Goal: Information Seeking & Learning: Learn about a topic

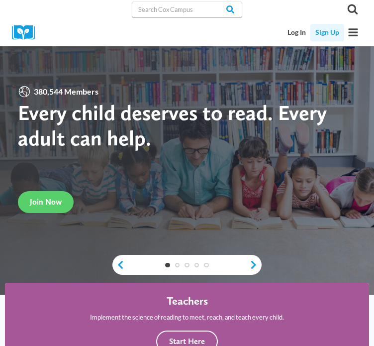
click at [322, 36] on link "Sign Up" at bounding box center [326, 32] width 33 height 17
drag, startPoint x: 0, startPoint y: 0, endPoint x: 326, endPoint y: 43, distance: 329.2
click at [326, 41] on link "Sign Up" at bounding box center [326, 32] width 33 height 17
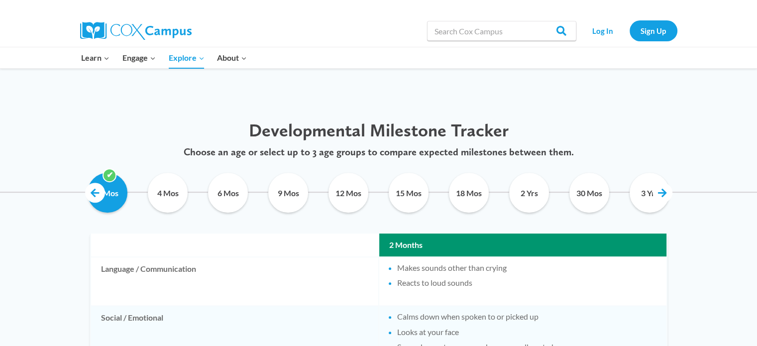
scroll to position [446, 0]
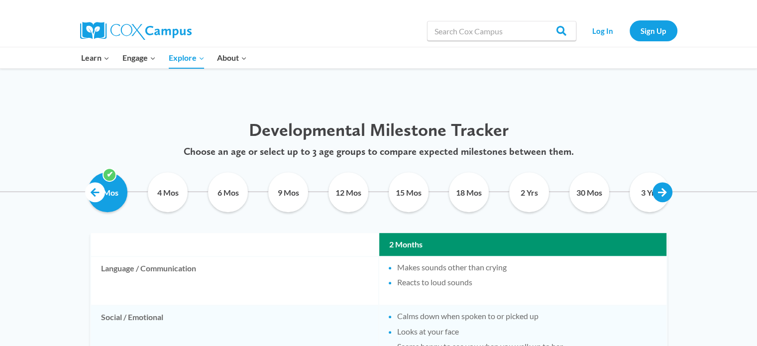
click at [665, 188] on link at bounding box center [662, 192] width 20 height 20
